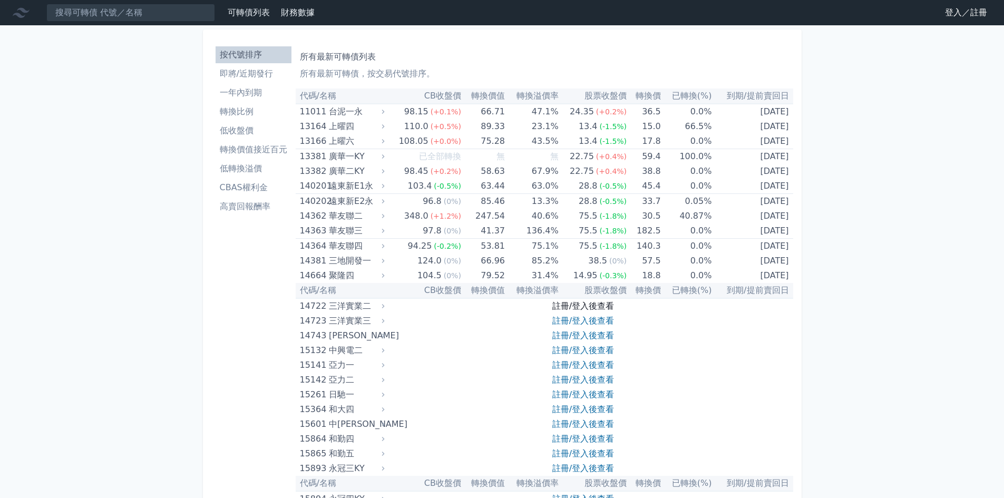
click at [578, 307] on link "註冊/登入後查看" at bounding box center [583, 306] width 62 height 10
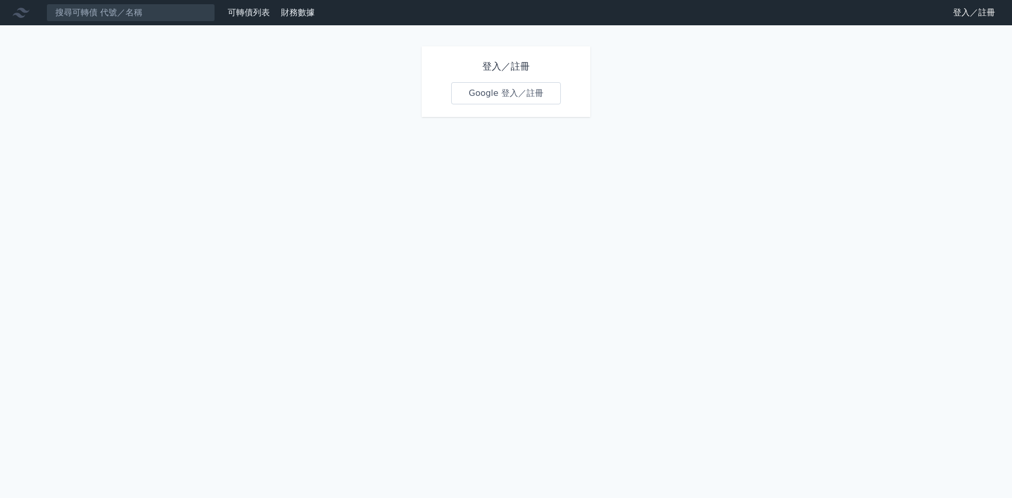
click at [518, 95] on link "Google 登入／註冊" at bounding box center [506, 93] width 110 height 22
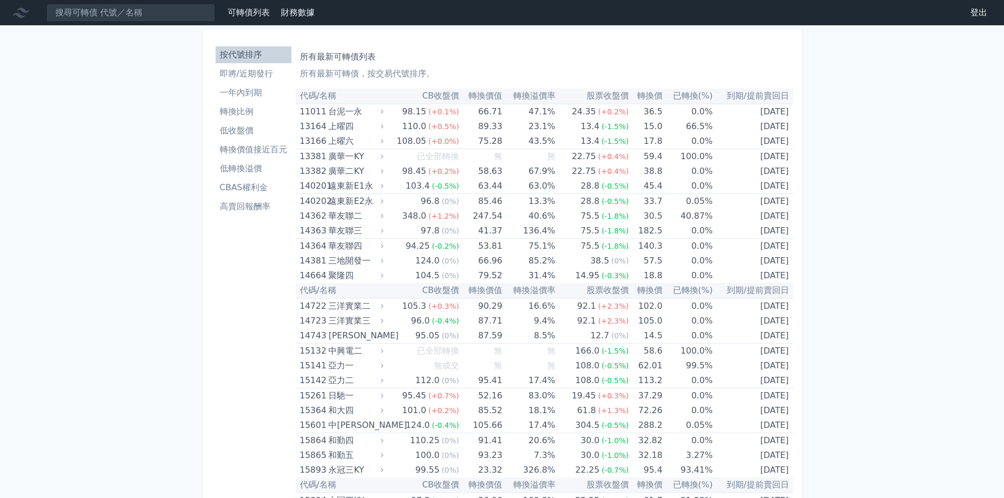
click at [236, 92] on li "一年內到期" at bounding box center [254, 92] width 76 height 13
